Goal: Find specific page/section

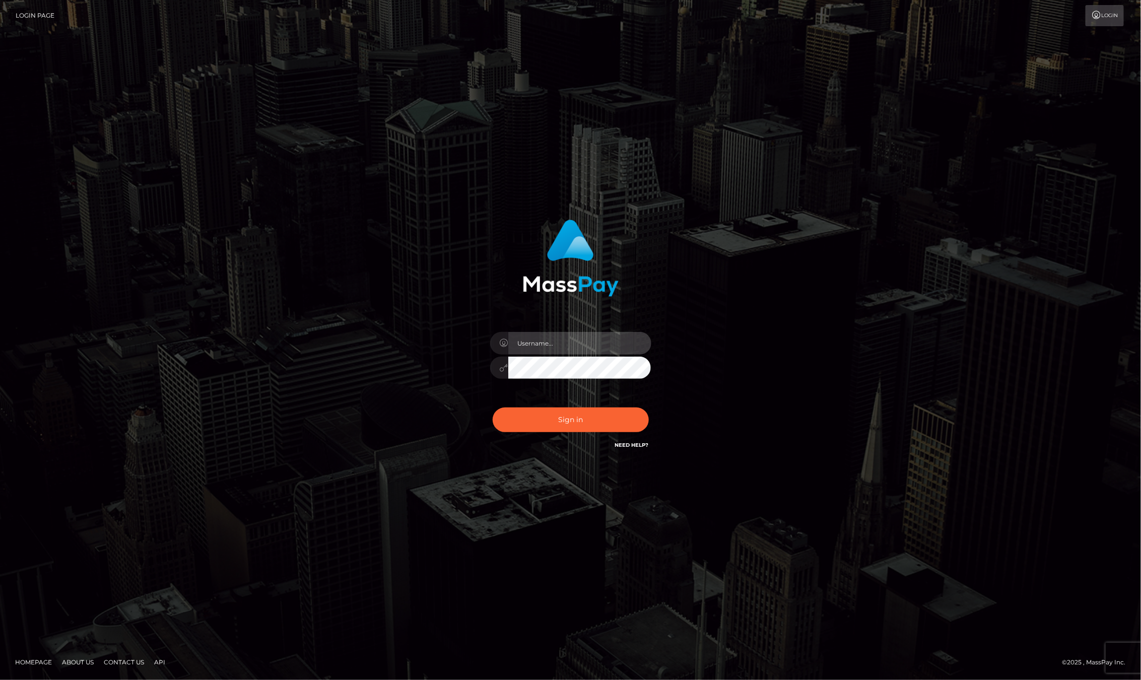
click at [552, 340] on input "text" at bounding box center [579, 343] width 143 height 23
type input "ashbil"
click at [558, 423] on button "Sign in" at bounding box center [571, 420] width 156 height 25
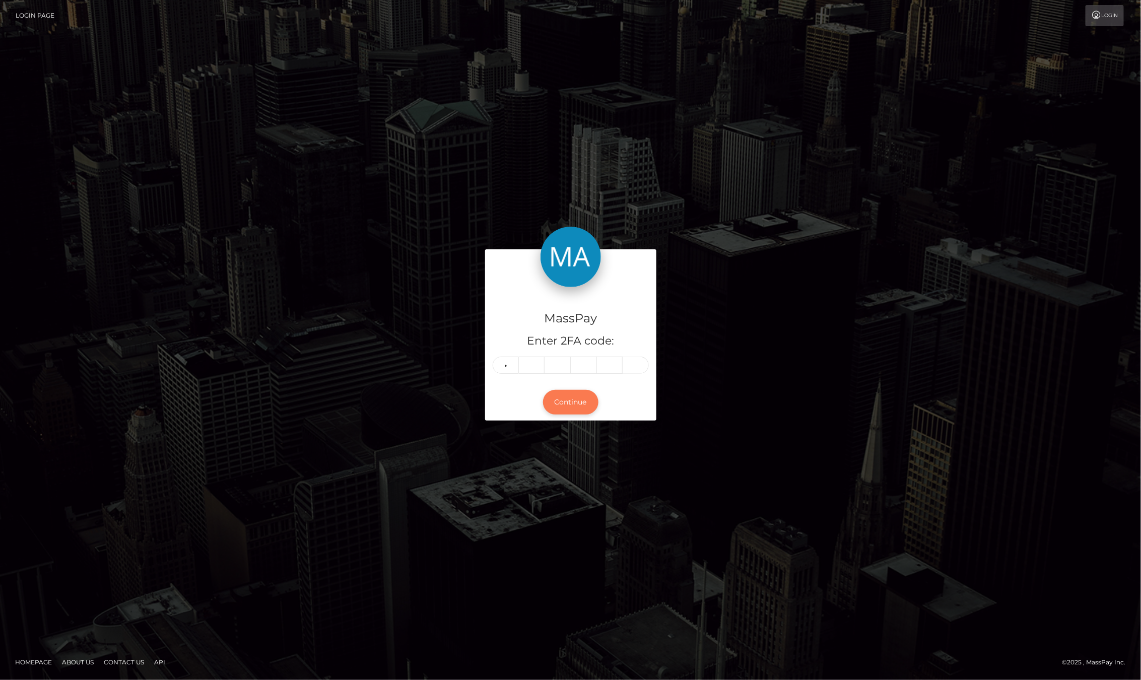
type input "6"
type input "8"
type input "4"
type input "5"
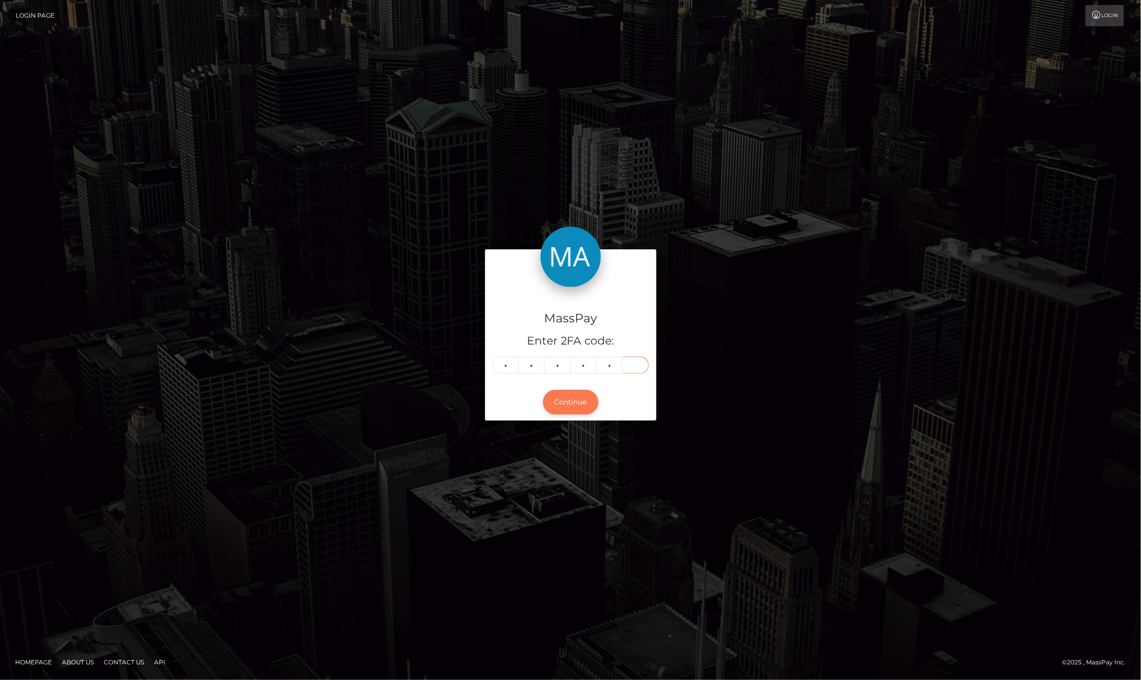
type input "4"
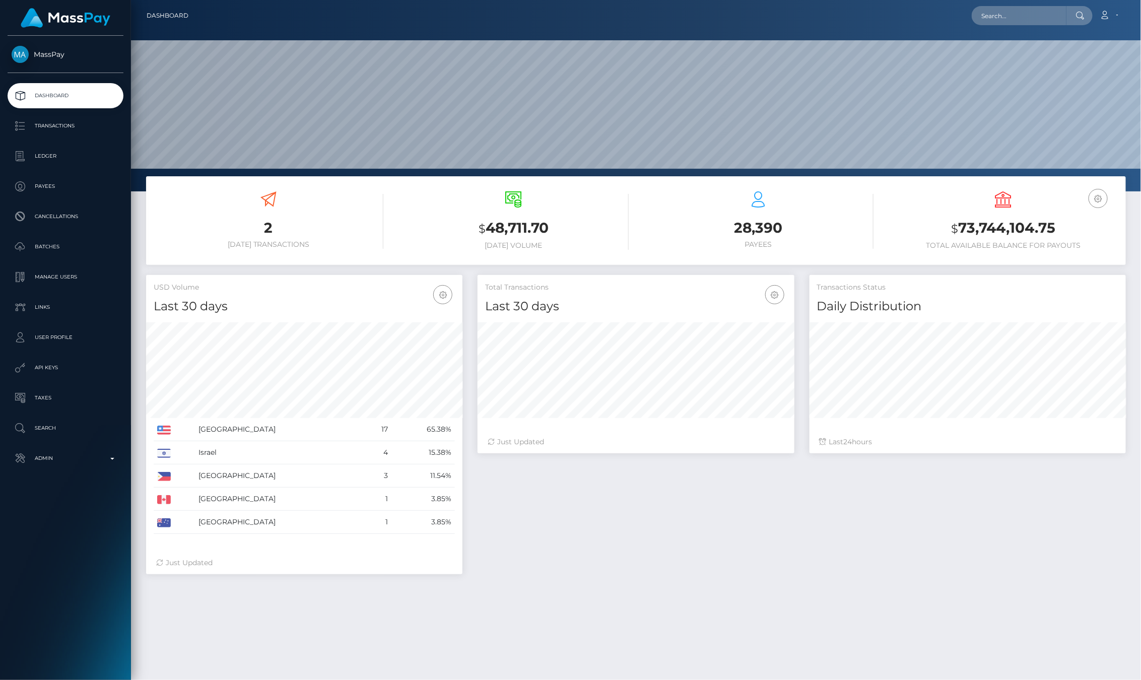
scroll to position [178, 316]
click at [1014, 9] on input "text" at bounding box center [1019, 15] width 95 height 19
paste input "1e422f68-85da-11f0-8023-0266f44cc279"
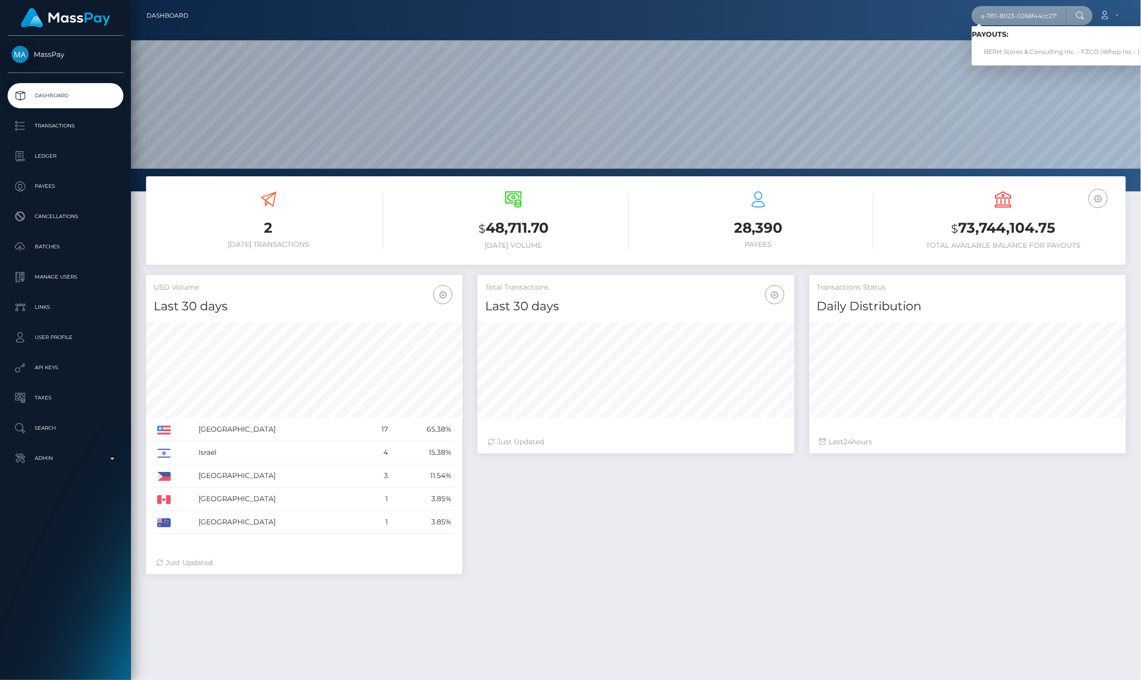
type input "1e422f68-85da-11f0-8023-0266f44cc279"
click at [994, 44] on link "BERH Stores & Consulting Inc. - FZCO (Whop Inc - )" at bounding box center [1062, 52] width 180 height 19
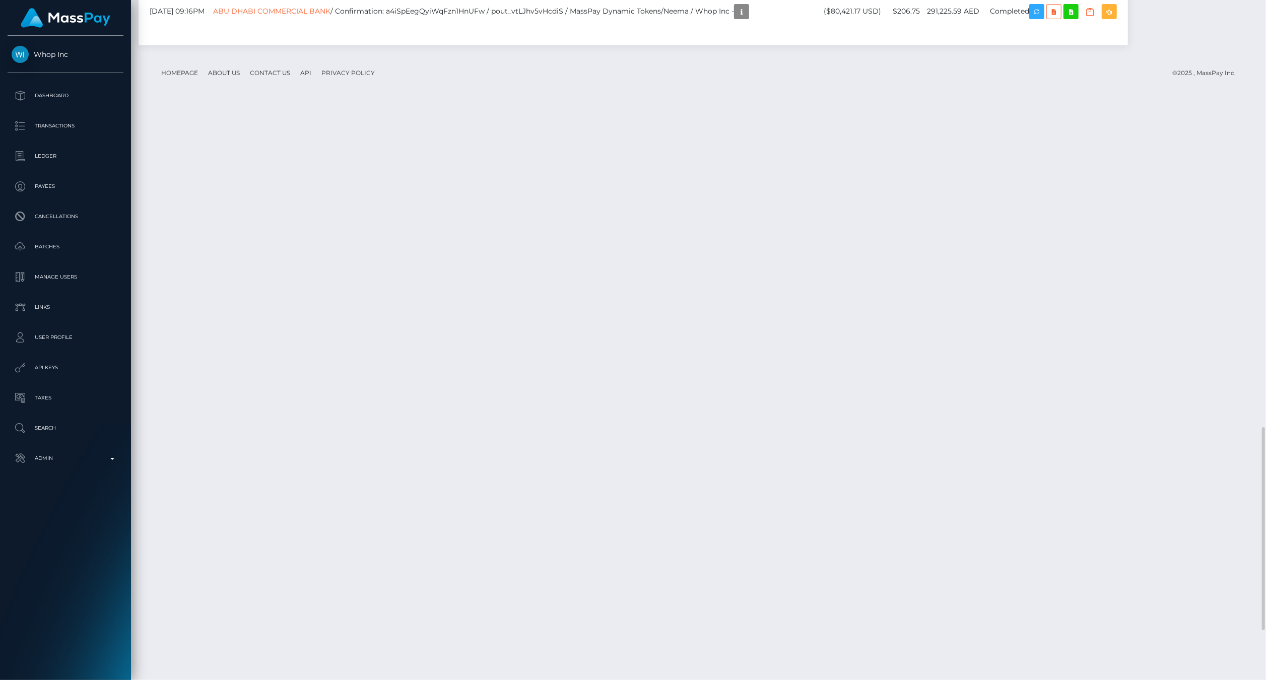
scroll to position [121, 358]
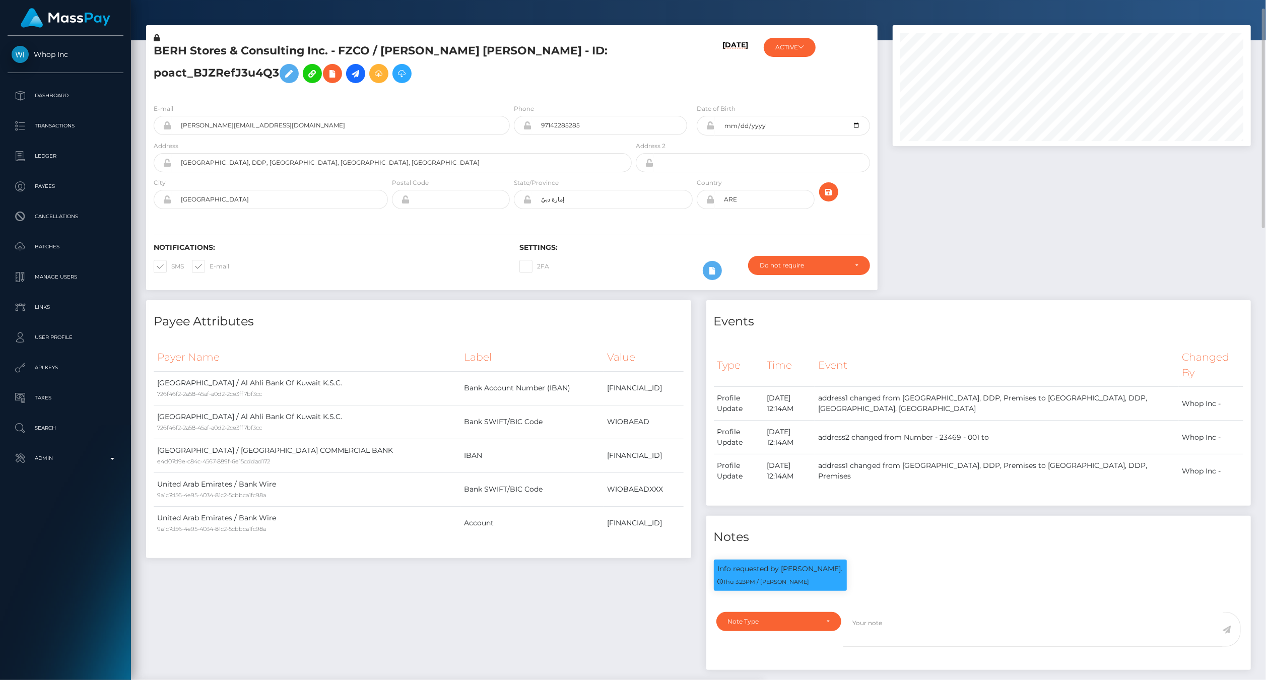
scroll to position [0, 0]
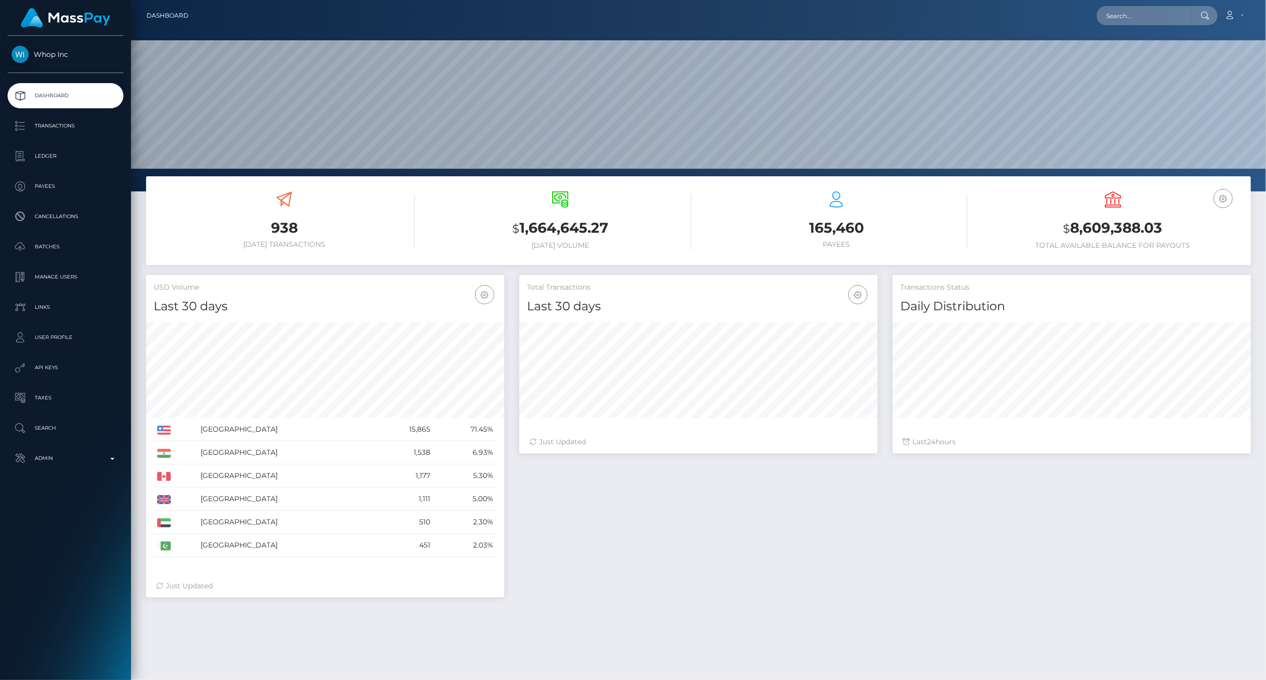
scroll to position [178, 358]
drag, startPoint x: 0, startPoint y: 0, endPoint x: 1143, endPoint y: 15, distance: 1143.6
click at [1143, 15] on input "text" at bounding box center [1144, 15] width 95 height 19
type input "1e422f68-85da-11f0-8023-0266f44cc279"
click at [1145, 49] on link "BERH Stores & Consulting Inc. - FZCO (Whop Inc - )" at bounding box center [1187, 52] width 180 height 19
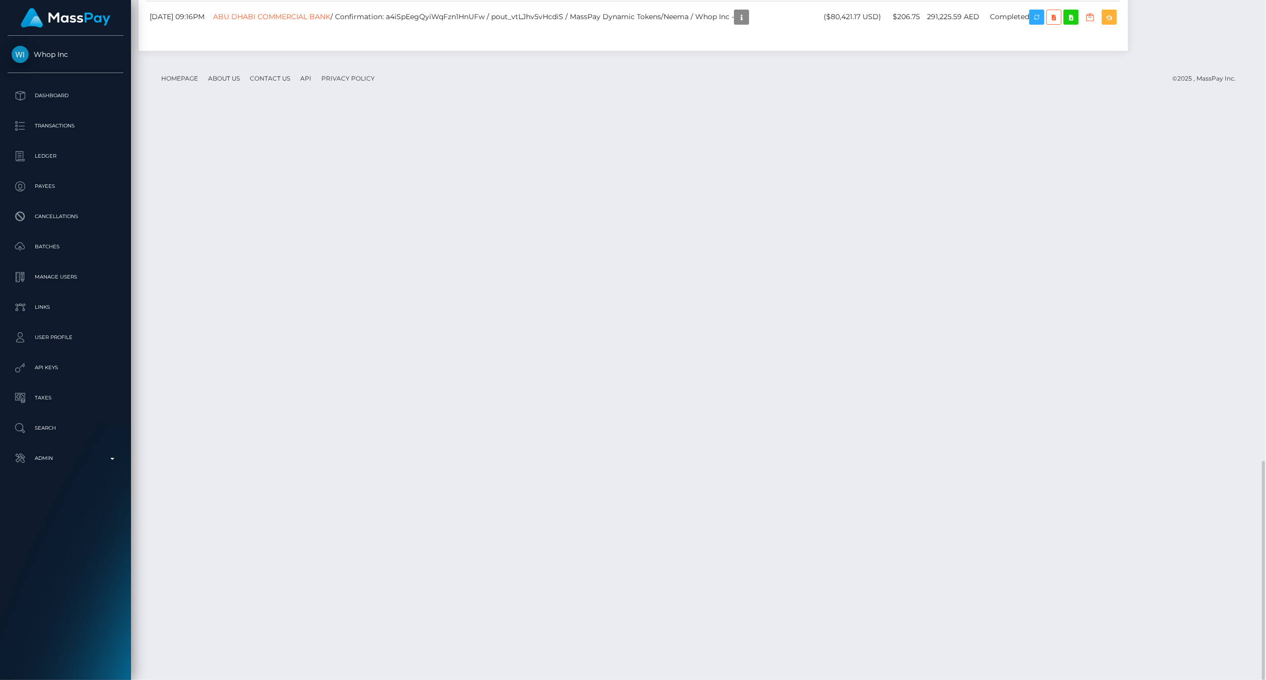
scroll to position [121, 358]
click at [713, 96] on footer "Homepage About Us Contact Us API Privacy Policy © 2025 , MassPay Inc." at bounding box center [698, 78] width 1105 height 35
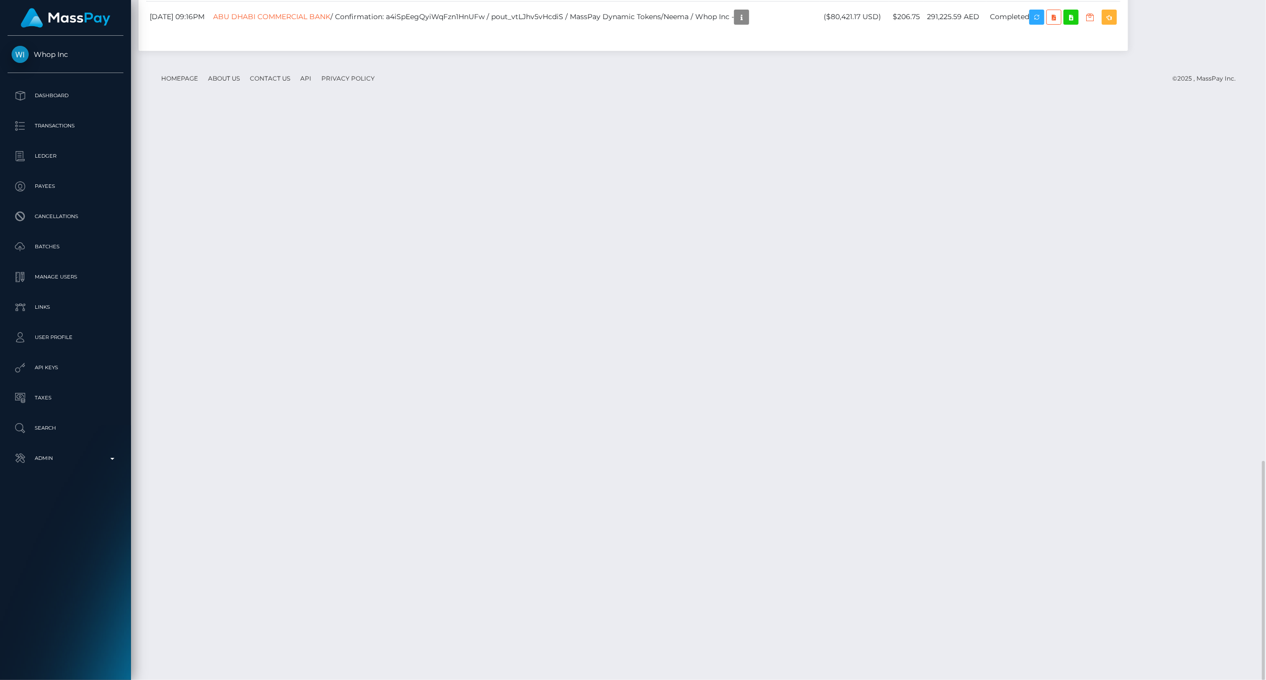
click at [833, 96] on footer "Homepage About Us Contact Us API Privacy Policy © 2025 , MassPay Inc." at bounding box center [698, 78] width 1105 height 35
